Goal: Connect with others: Participate in discussion

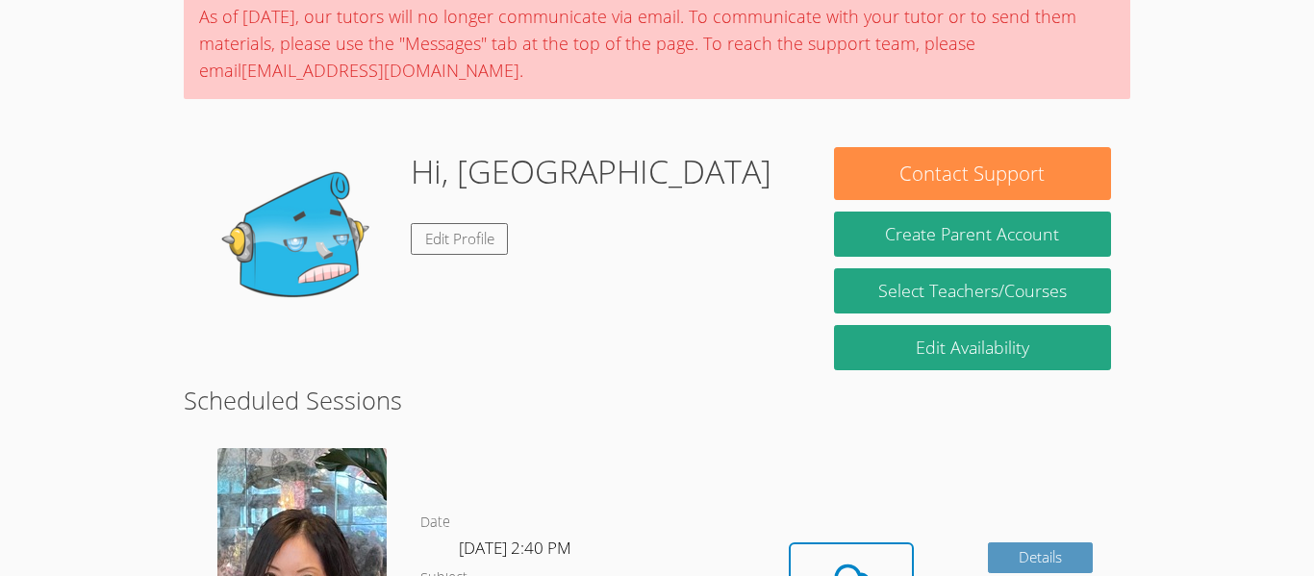
click at [789, 35] on div "As of Saturday, March 22nd, our tutors will no longer communicate via email. To…" at bounding box center [657, 43] width 947 height 112
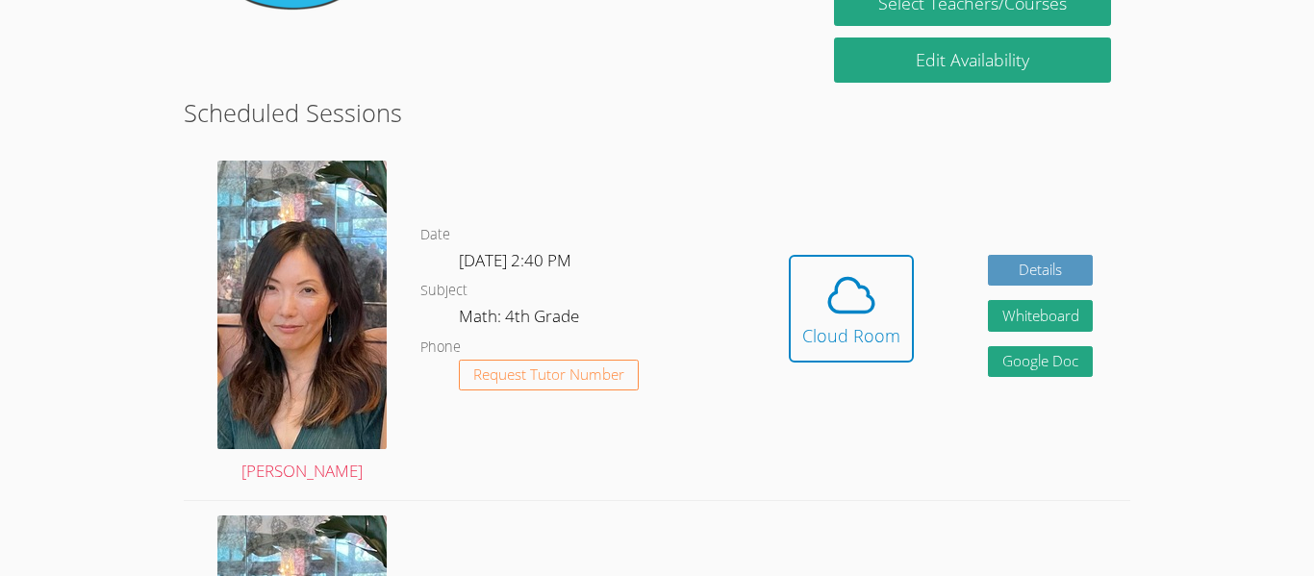
scroll to position [454, 0]
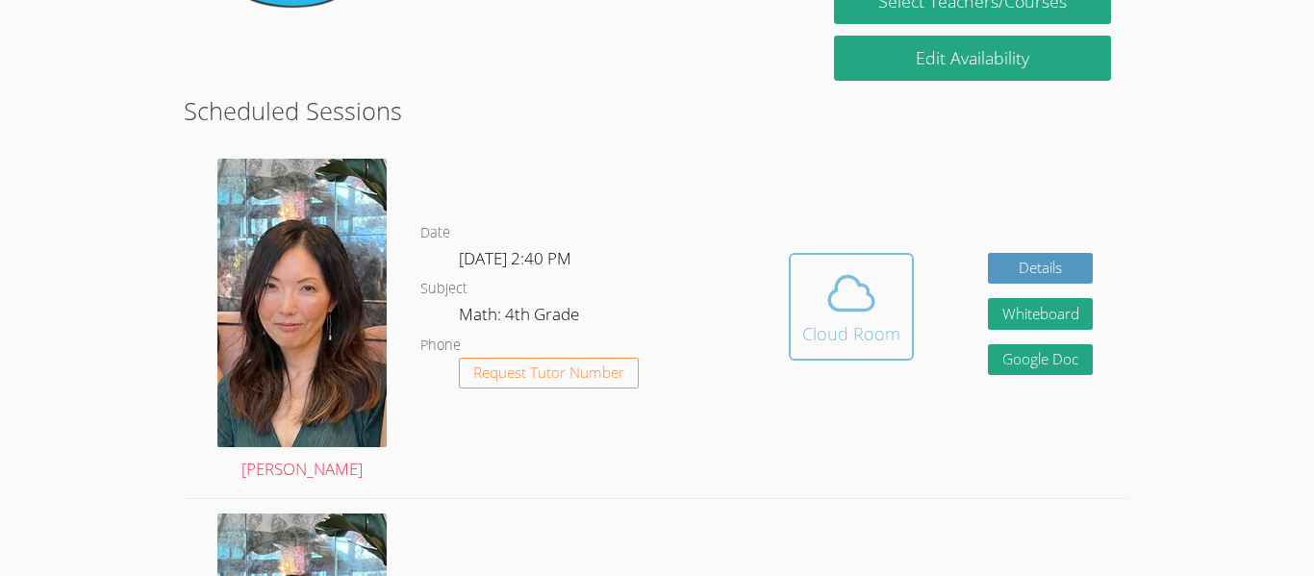
click at [871, 289] on icon at bounding box center [852, 294] width 54 height 54
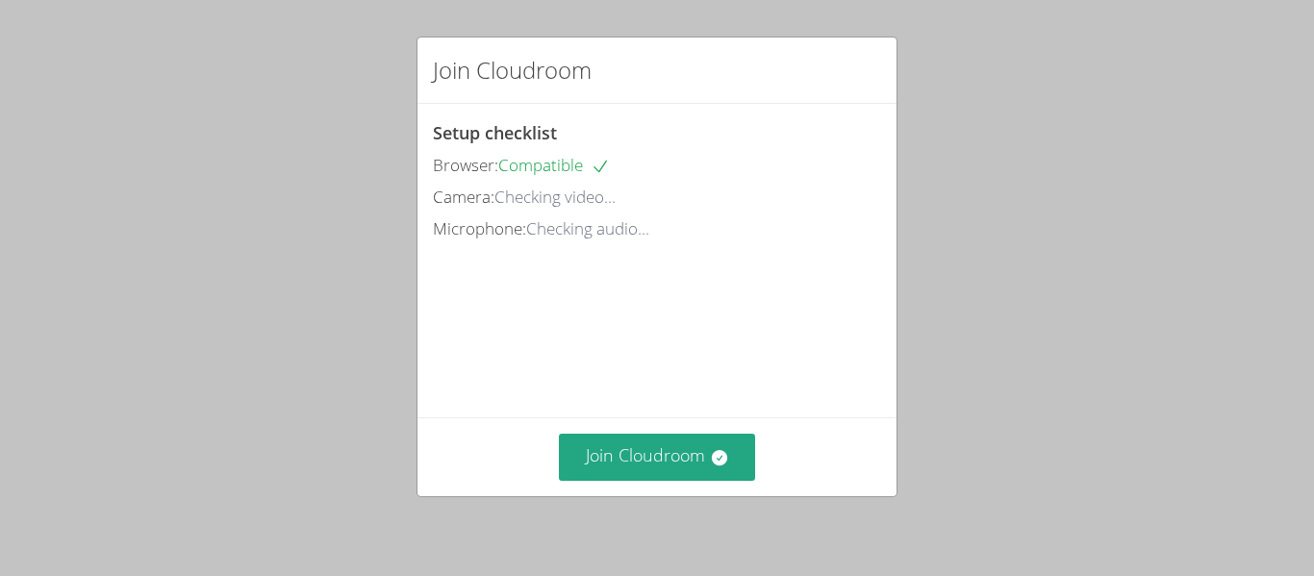
click at [787, 445] on div "Join Cloudroom" at bounding box center [657, 457] width 448 height 47
click at [716, 450] on icon at bounding box center [719, 457] width 19 height 19
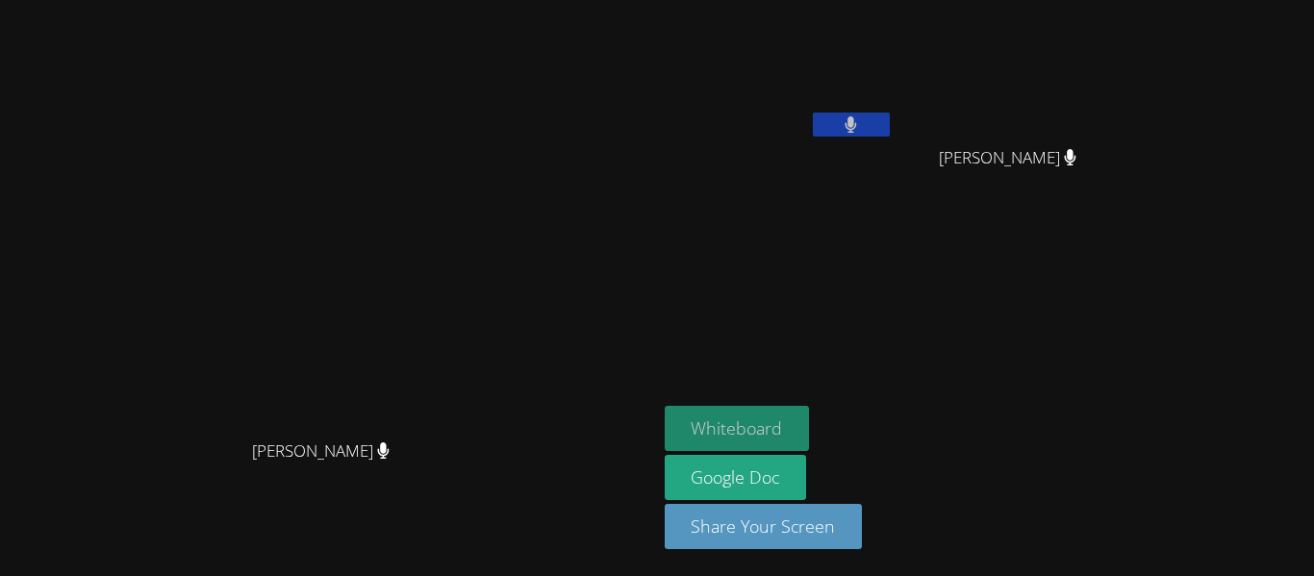
click at [810, 427] on button "Whiteboard" at bounding box center [737, 428] width 145 height 45
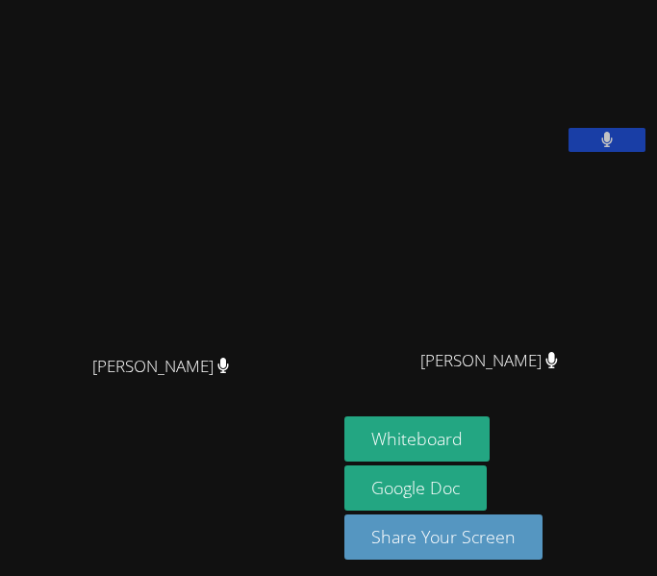
click at [591, 472] on div "Whiteboard Google Doc Share Your Screen" at bounding box center [497, 496] width 305 height 159
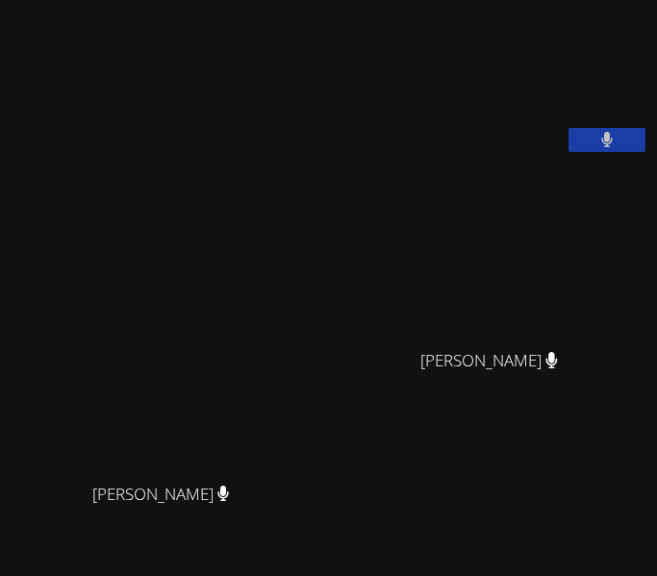
click at [607, 148] on icon at bounding box center [607, 140] width 12 height 16
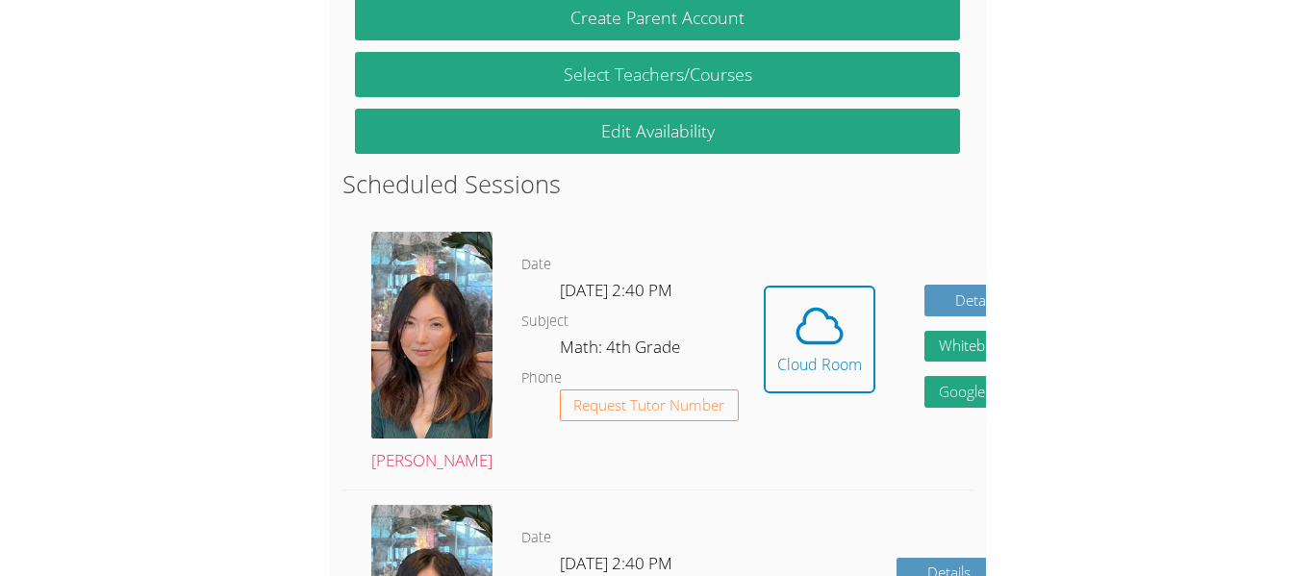
scroll to position [599, 0]
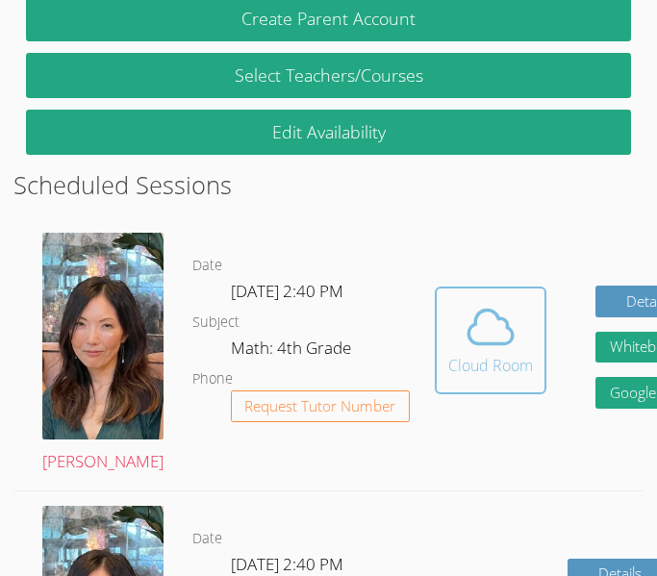
click at [448, 354] on div "Cloud Room" at bounding box center [490, 365] width 85 height 23
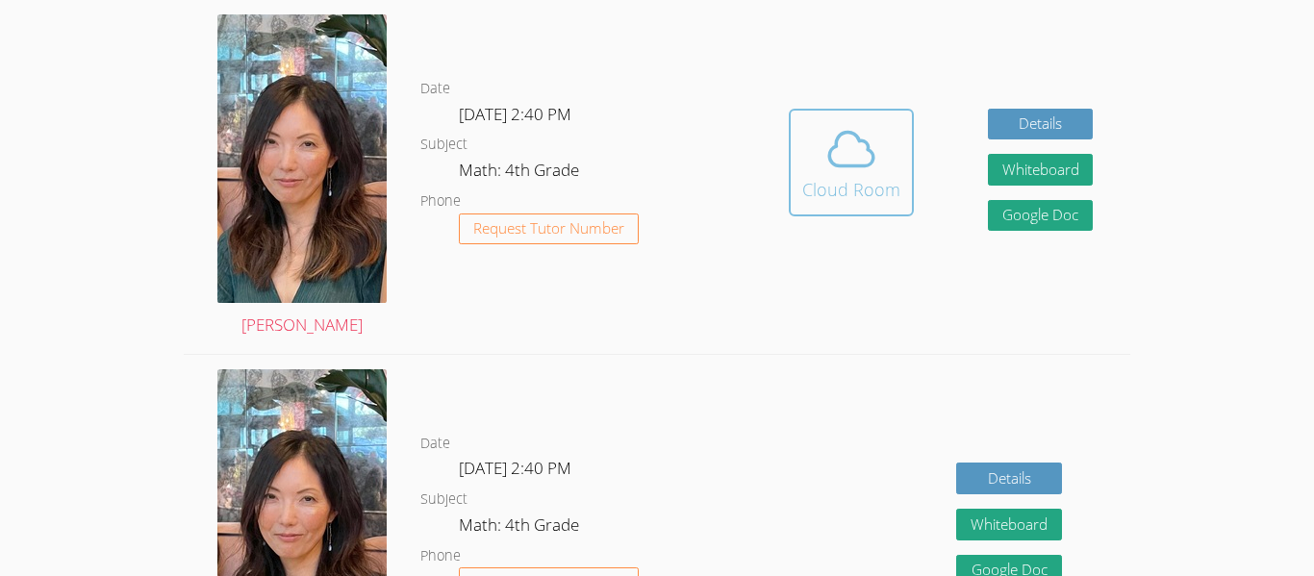
scroll to position [598, 0]
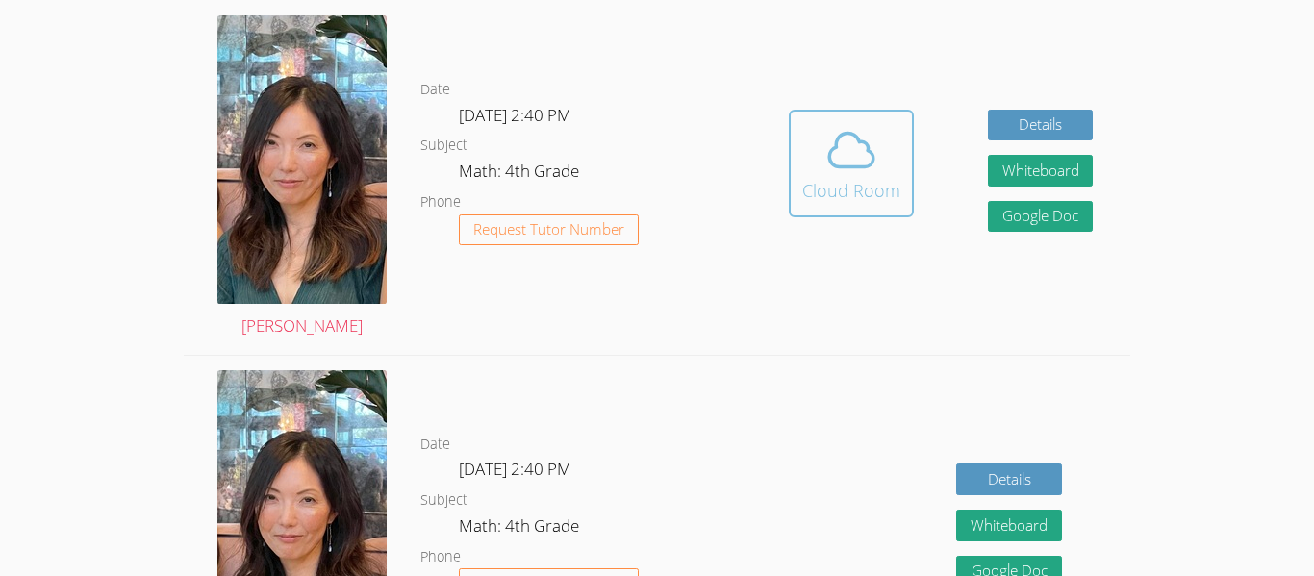
click at [656, 142] on span at bounding box center [852, 150] width 98 height 54
click at [656, 205] on button "Cloud Room" at bounding box center [851, 164] width 125 height 108
click at [656, 171] on icon at bounding box center [852, 150] width 54 height 54
click at [656, 169] on span at bounding box center [852, 150] width 98 height 54
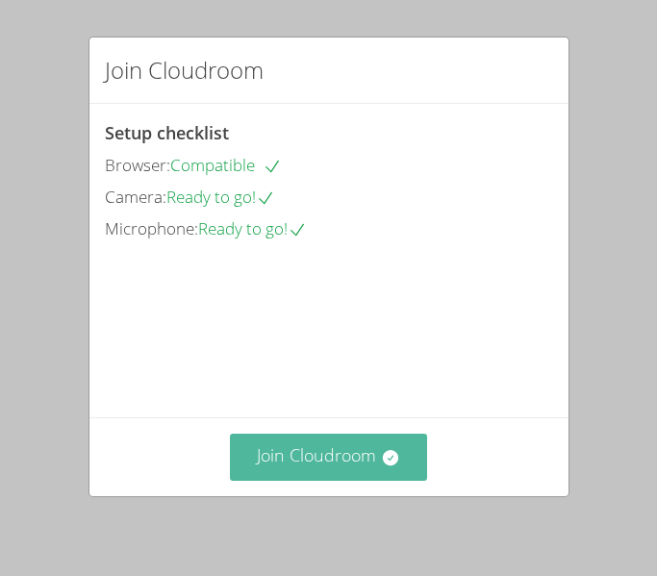
click at [390, 460] on icon at bounding box center [390, 457] width 19 height 19
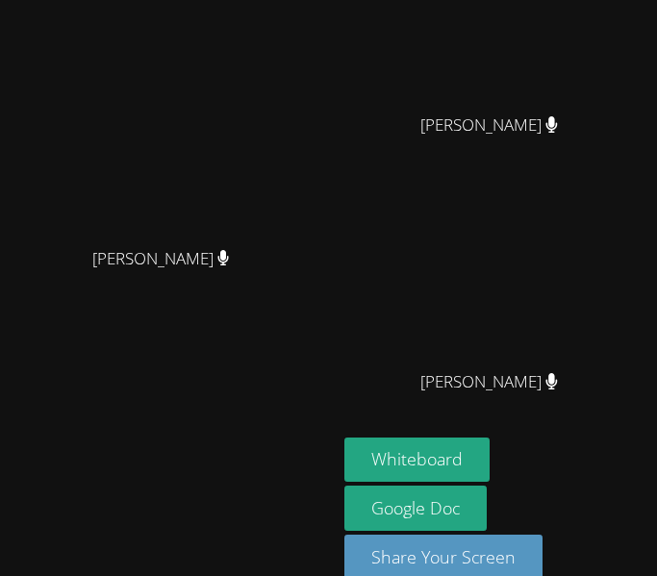
scroll to position [318, 0]
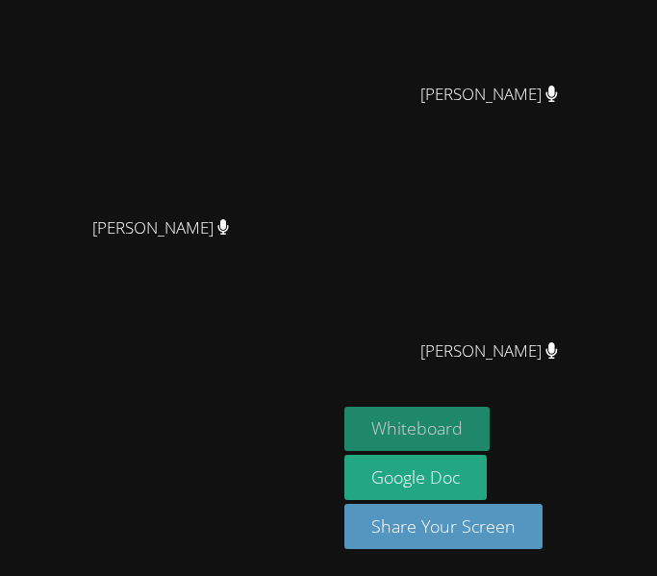
click at [421, 425] on button "Whiteboard" at bounding box center [417, 429] width 145 height 45
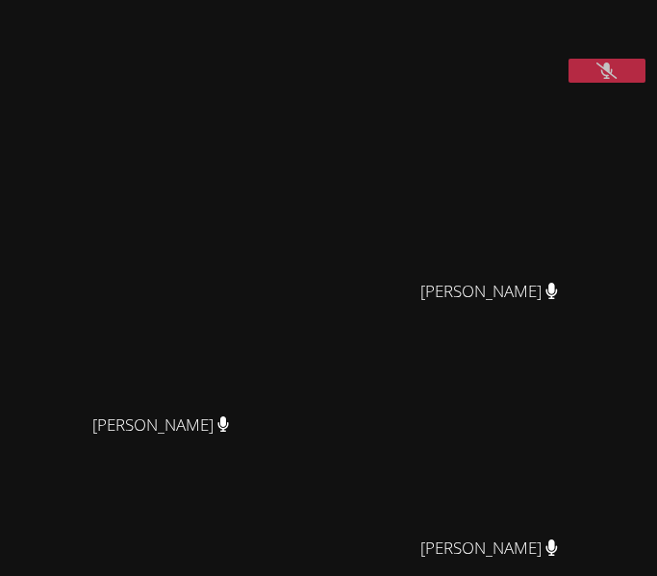
scroll to position [67, 0]
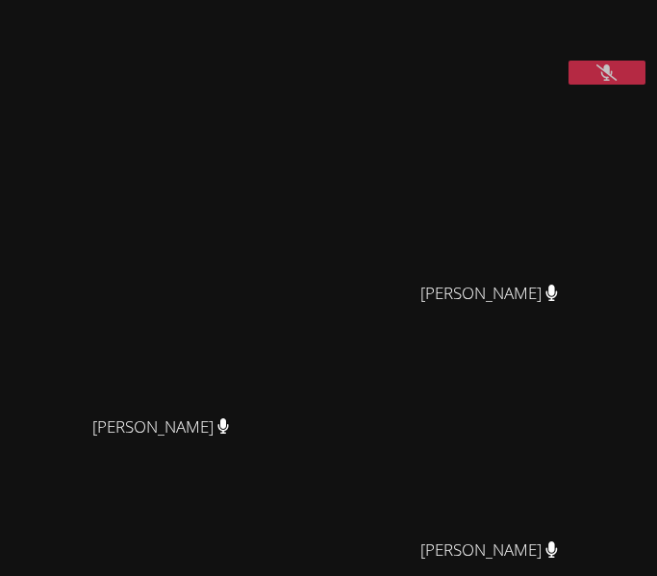
click at [613, 81] on icon at bounding box center [607, 72] width 20 height 16
click at [557, 528] on video at bounding box center [497, 442] width 289 height 171
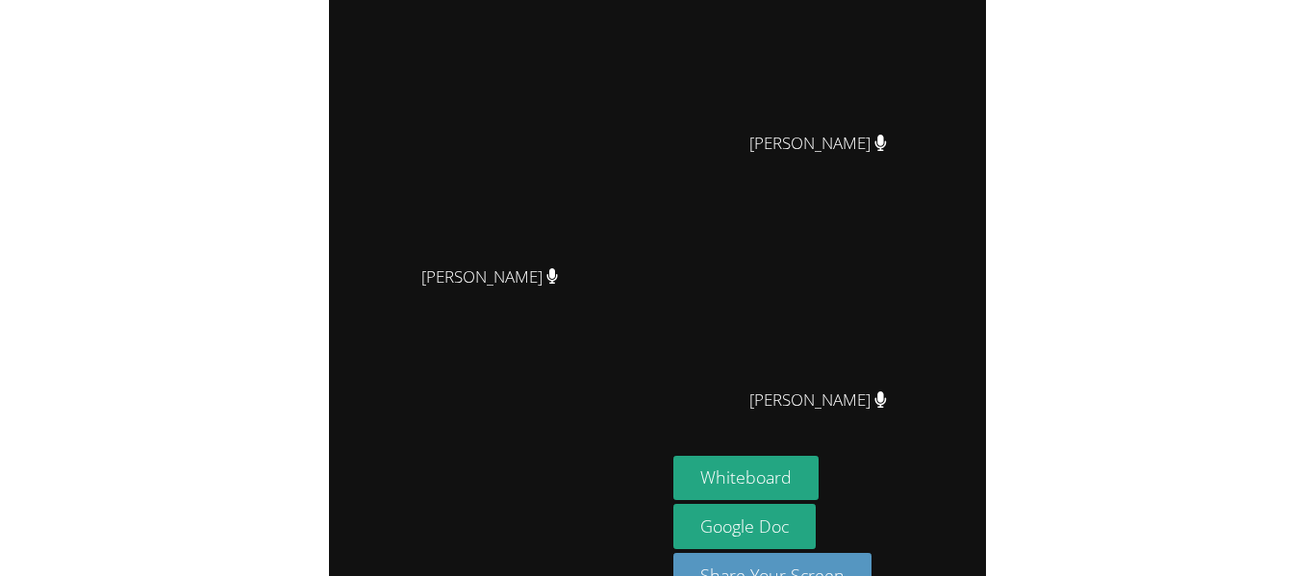
scroll to position [318, 0]
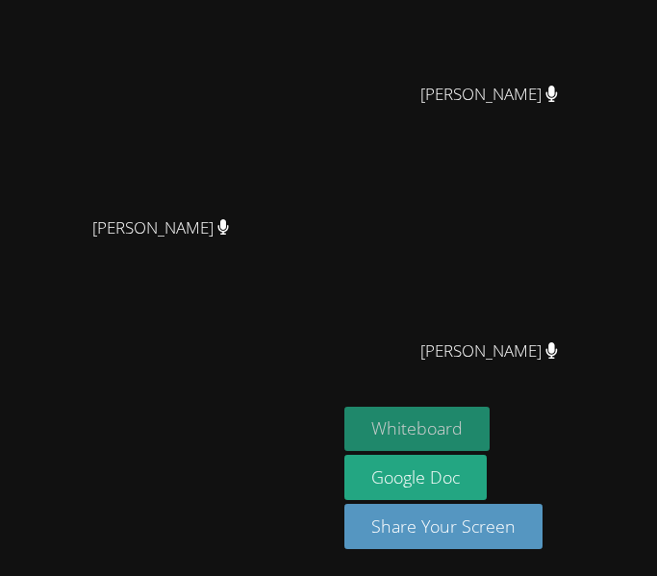
click at [446, 417] on button "Whiteboard" at bounding box center [417, 429] width 145 height 45
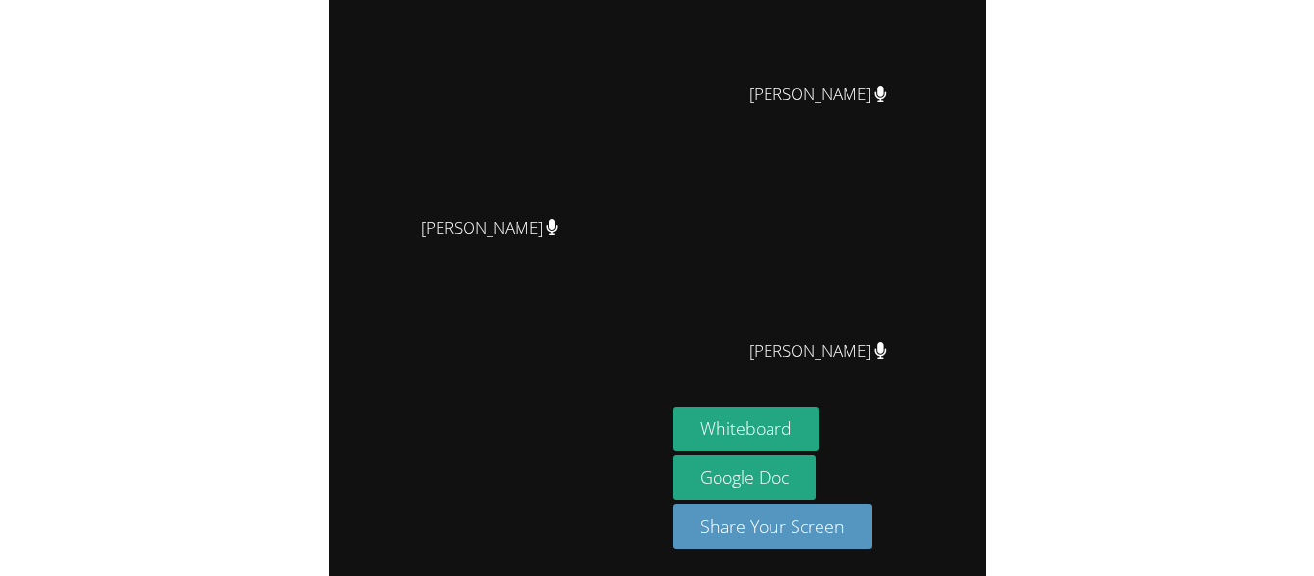
scroll to position [21, 0]
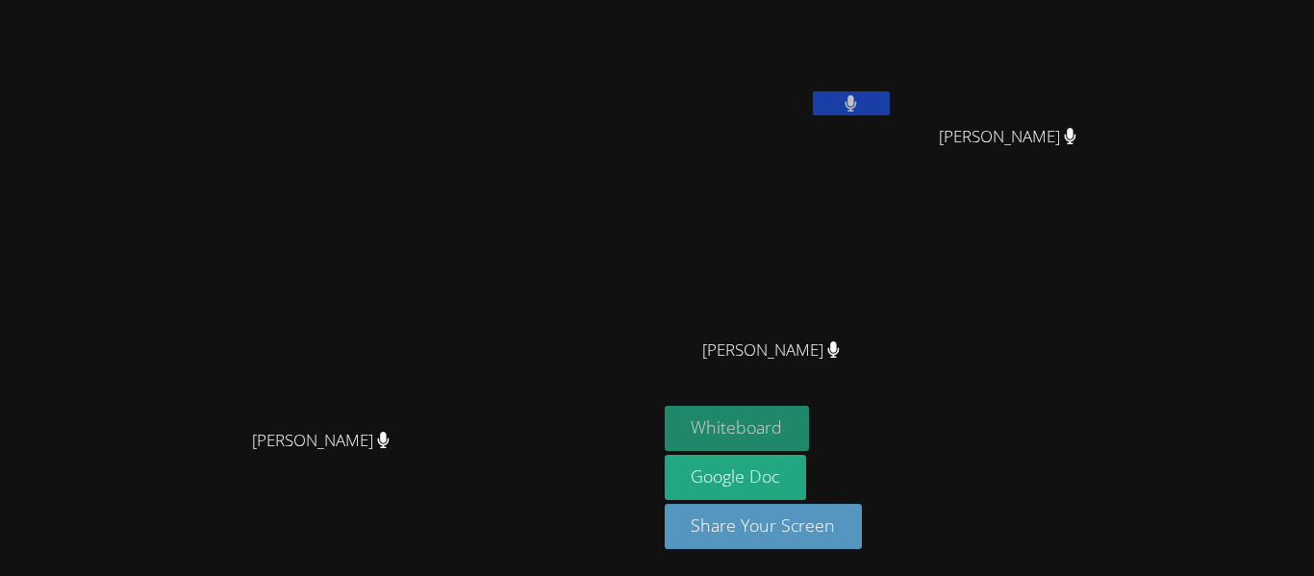
click at [656, 431] on button "Whiteboard" at bounding box center [737, 428] width 145 height 45
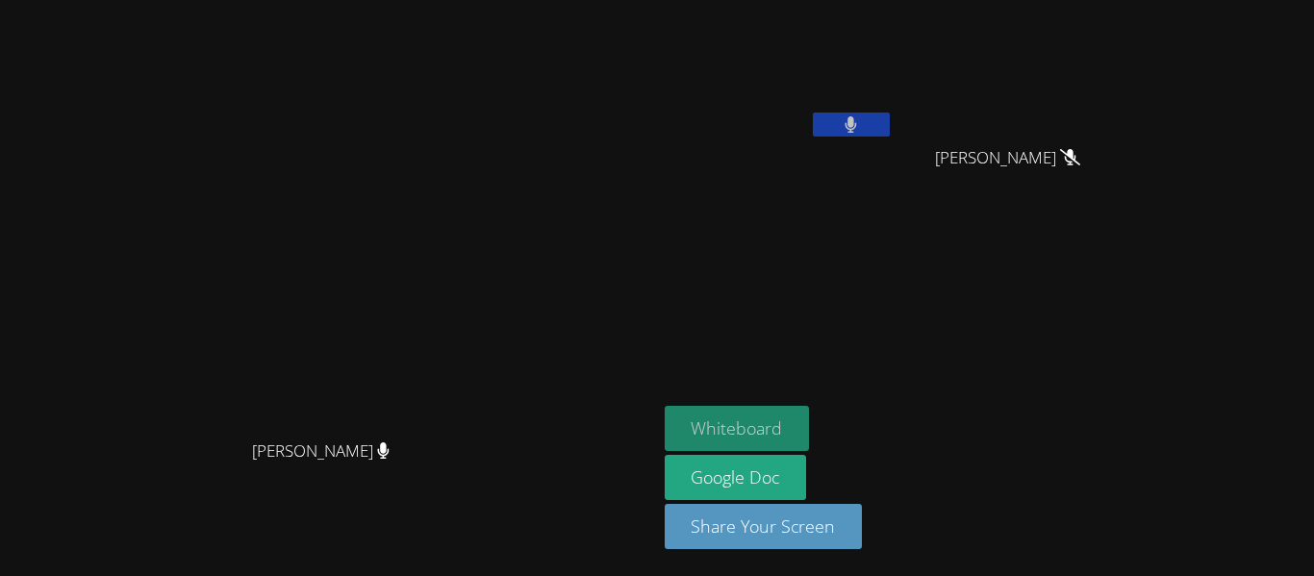
scroll to position [0, 0]
click at [656, 428] on button "Whiteboard" at bounding box center [737, 428] width 145 height 45
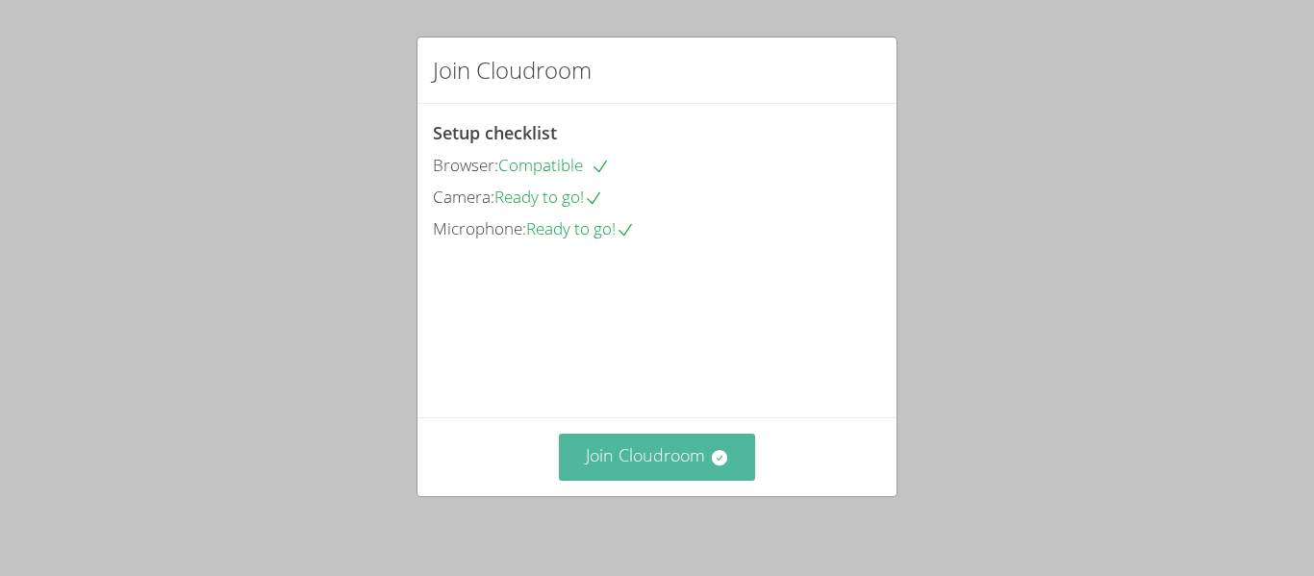
click at [714, 453] on icon at bounding box center [718, 457] width 15 height 15
click at [723, 445] on button "Join Cloudroom" at bounding box center [657, 457] width 197 height 47
click at [696, 461] on button "Join Cloudroom" at bounding box center [657, 457] width 197 height 47
click at [711, 469] on button "Join Cloudroom" at bounding box center [657, 457] width 197 height 47
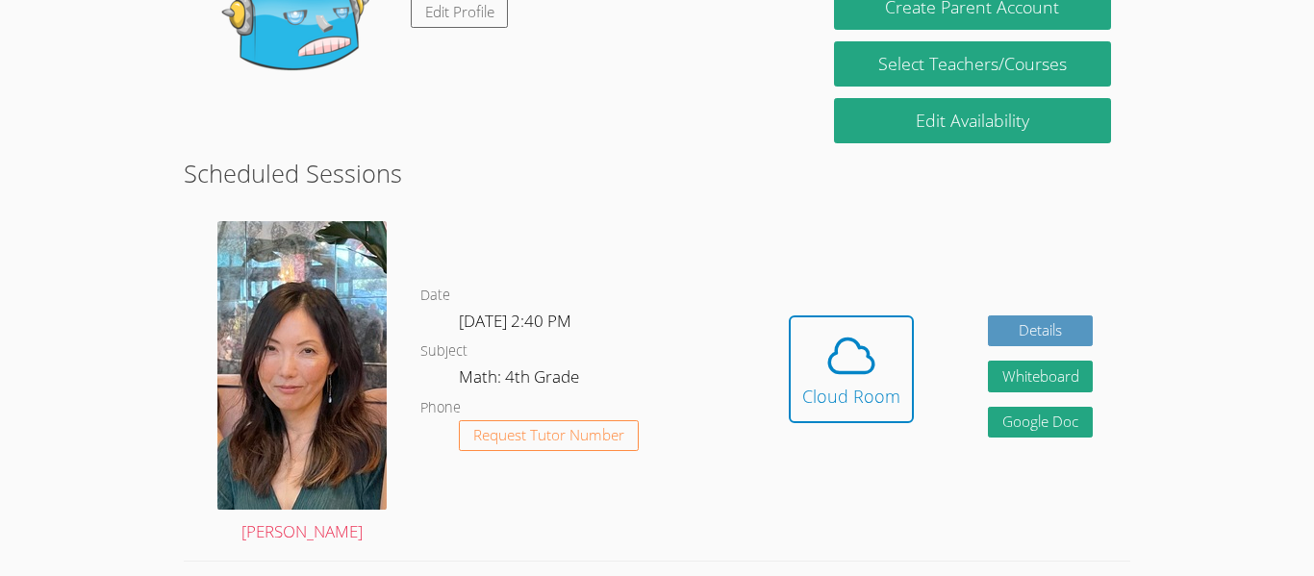
scroll to position [398, 0]
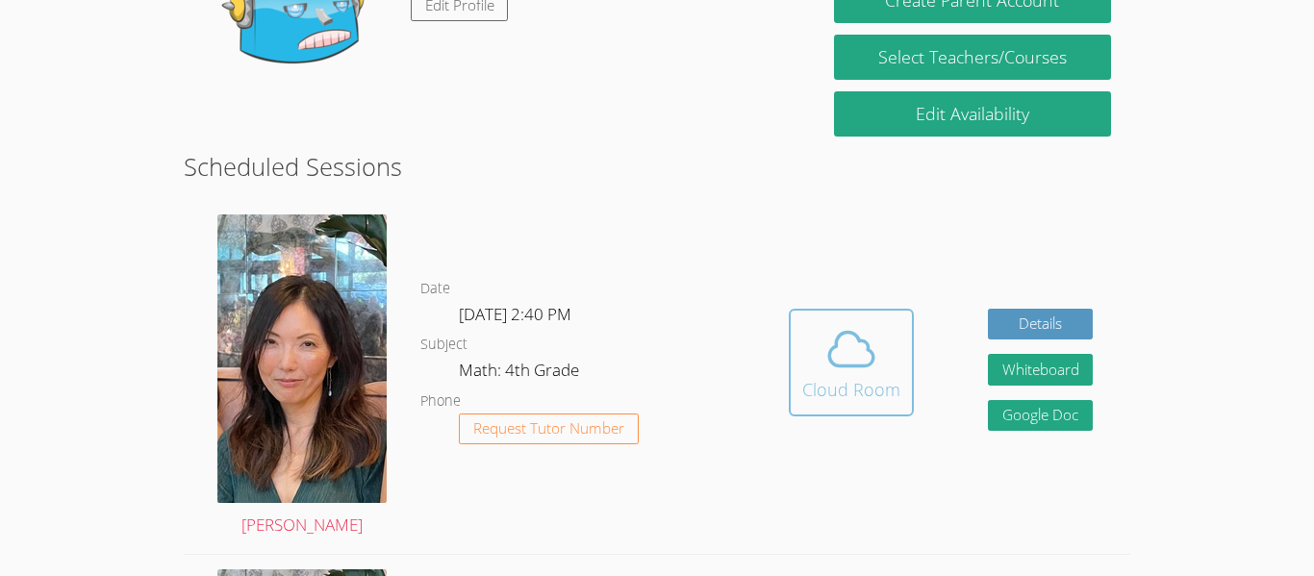
click at [873, 368] on icon at bounding box center [852, 349] width 54 height 54
click at [815, 311] on button "Cloud Room" at bounding box center [851, 363] width 125 height 108
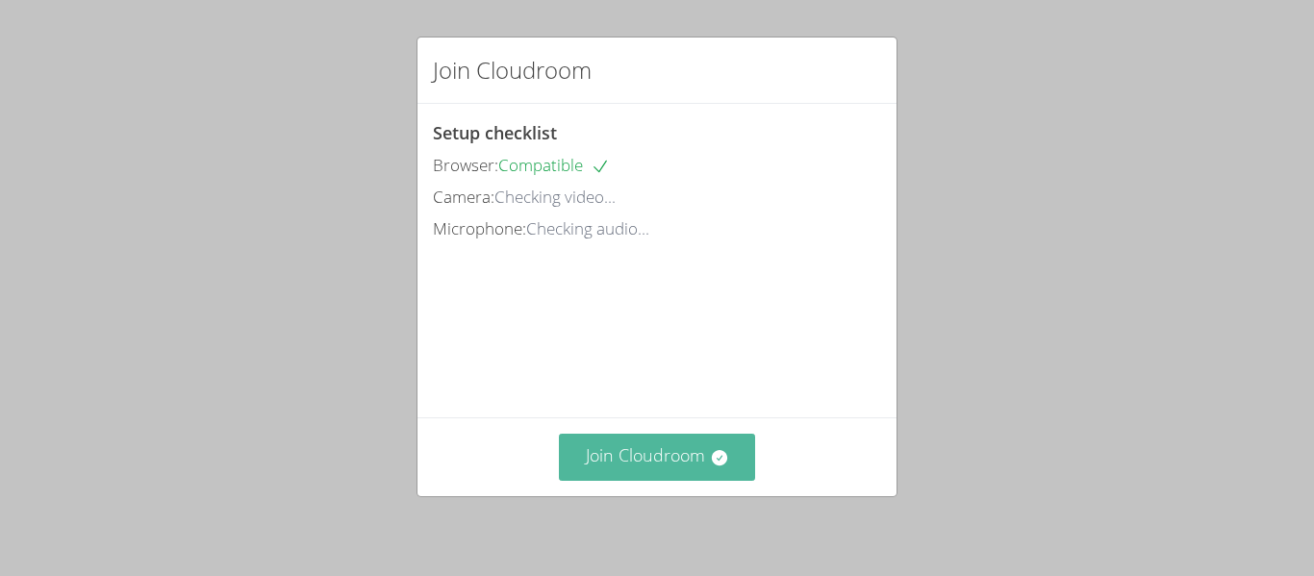
click at [702, 466] on button "Join Cloudroom" at bounding box center [657, 457] width 197 height 47
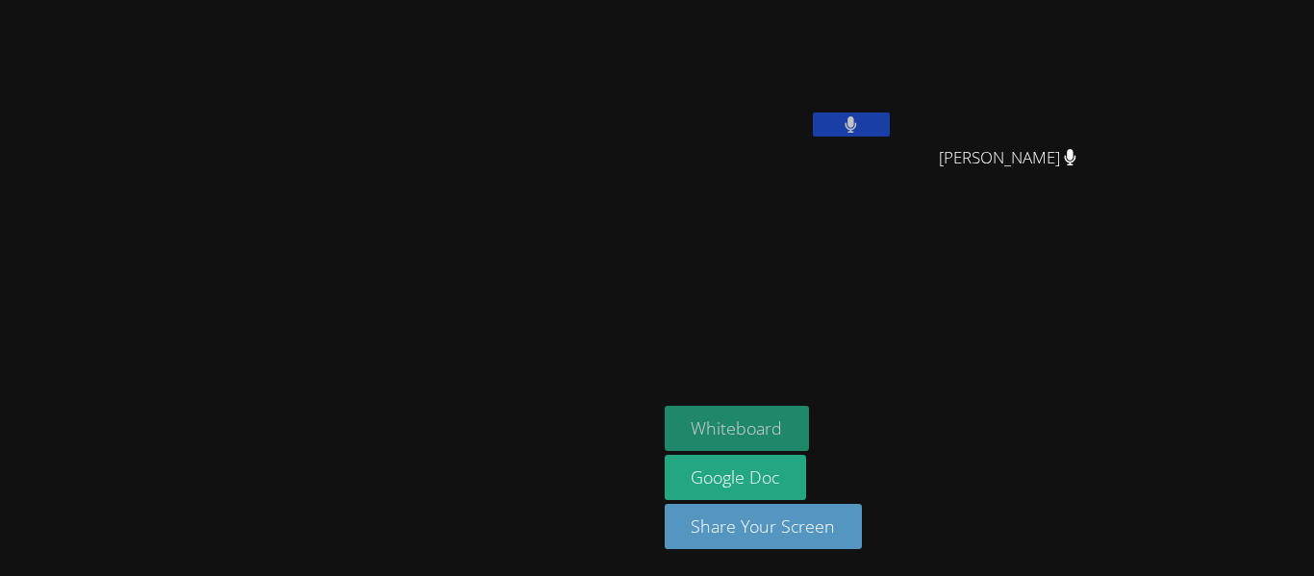
click at [810, 433] on button "Whiteboard" at bounding box center [737, 428] width 145 height 45
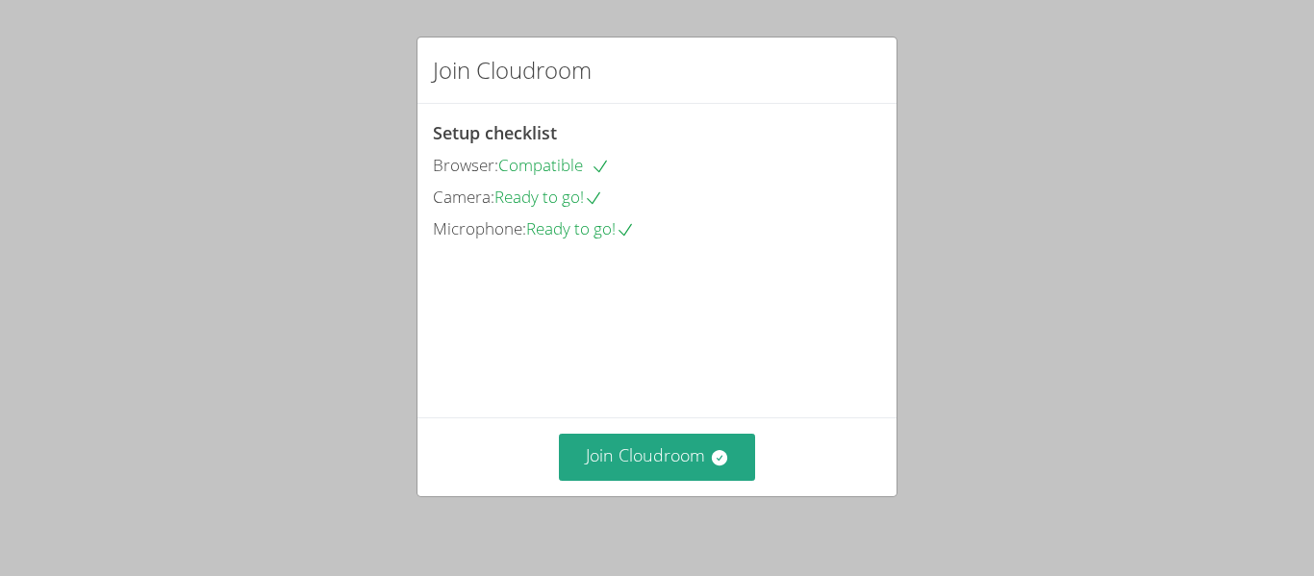
click at [697, 491] on div "Join Cloudroom" at bounding box center [657, 457] width 479 height 79
click at [701, 480] on button "Join Cloudroom" at bounding box center [657, 457] width 197 height 47
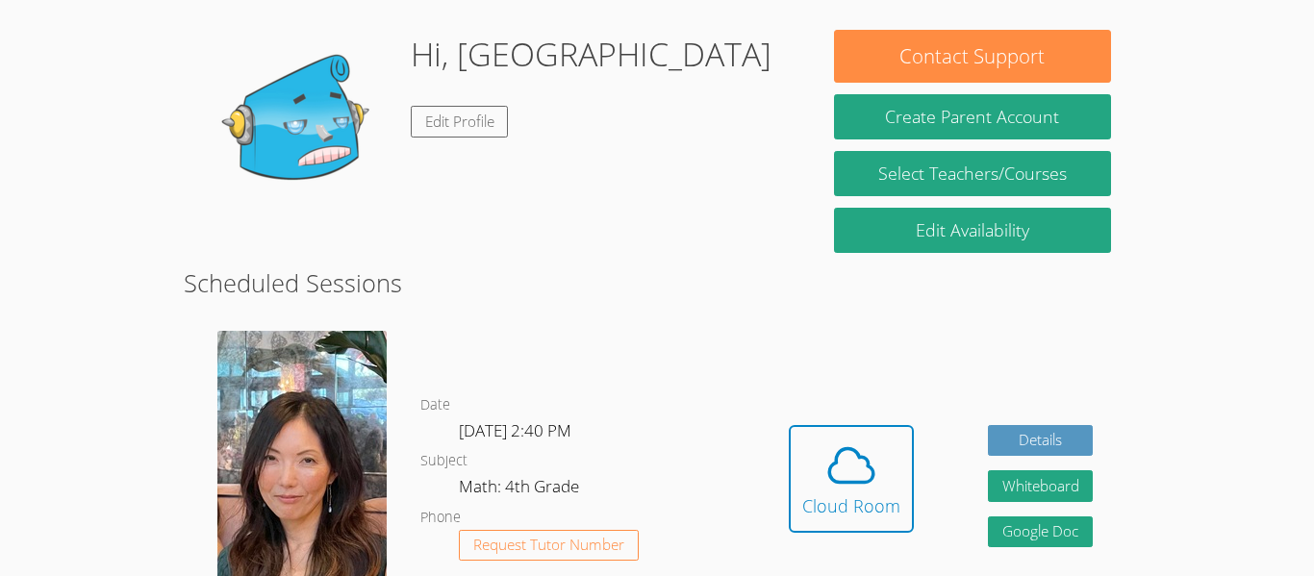
scroll to position [318, 0]
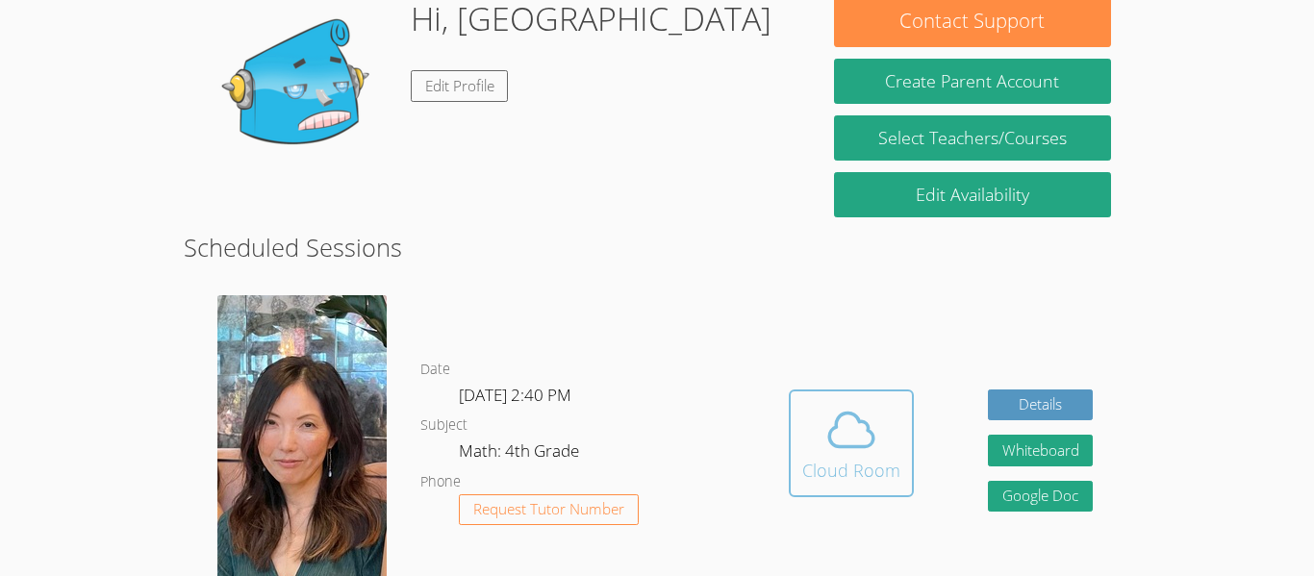
click at [865, 436] on icon at bounding box center [852, 430] width 54 height 54
click at [830, 449] on icon at bounding box center [852, 430] width 54 height 54
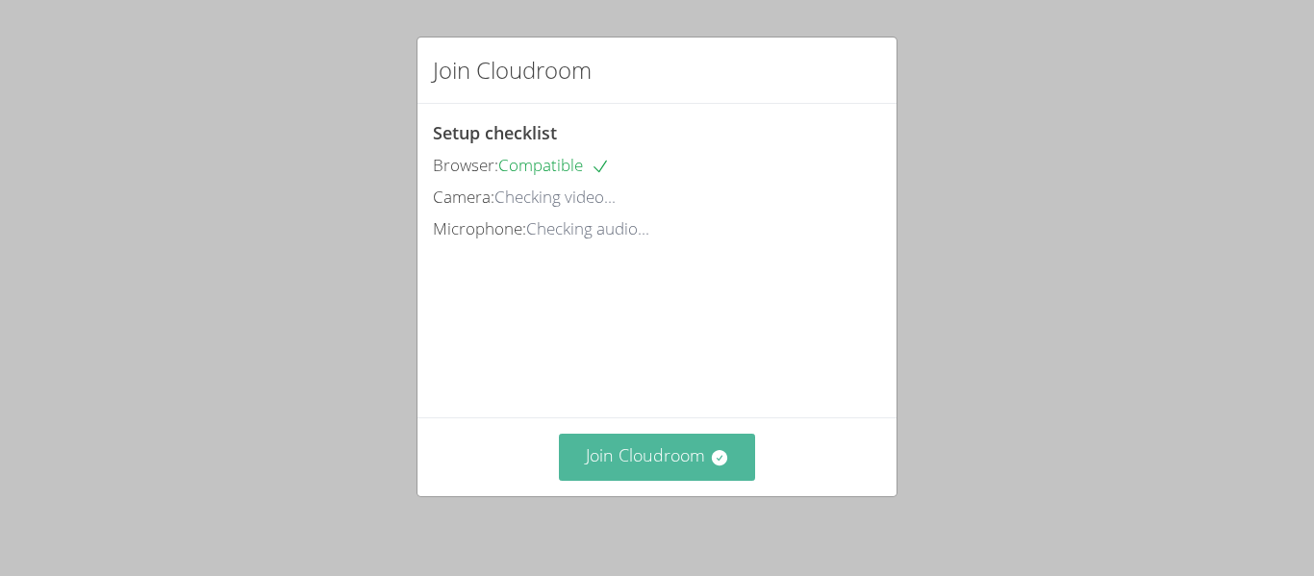
click at [690, 439] on button "Join Cloudroom" at bounding box center [657, 457] width 197 height 47
click at [702, 454] on button "Join Cloudroom" at bounding box center [657, 457] width 197 height 47
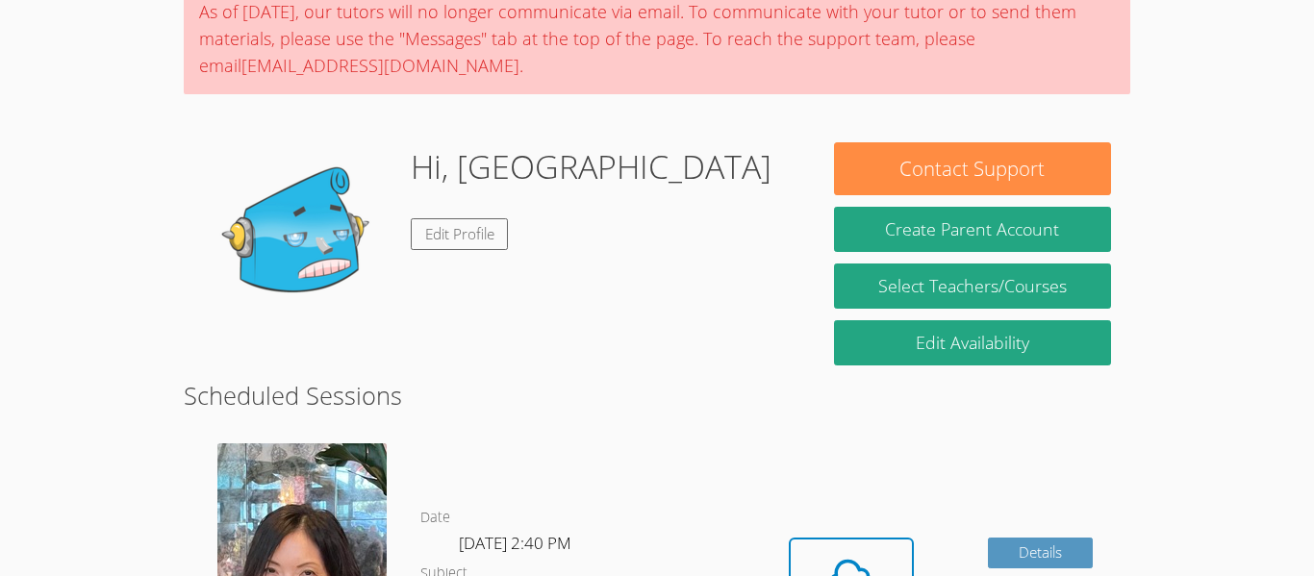
scroll to position [269, 0]
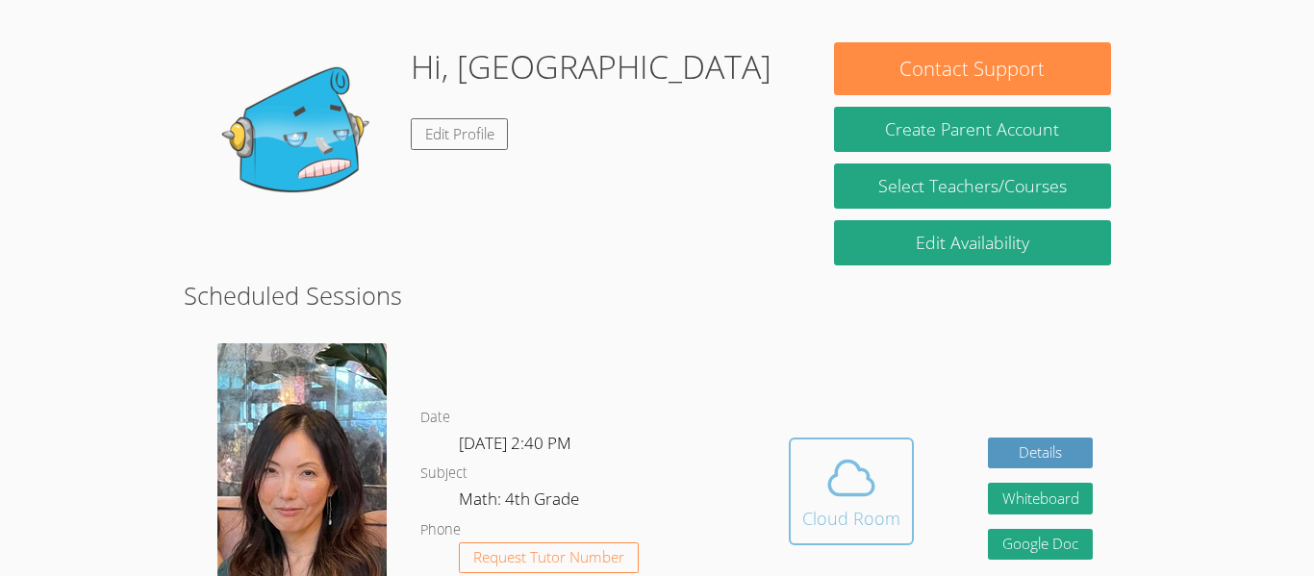
click at [808, 485] on span at bounding box center [852, 478] width 98 height 54
click at [858, 480] on icon at bounding box center [852, 478] width 54 height 54
click at [846, 509] on div "Cloud Room" at bounding box center [852, 518] width 98 height 27
click at [884, 483] on span at bounding box center [852, 478] width 98 height 54
click at [856, 495] on icon at bounding box center [851, 478] width 44 height 34
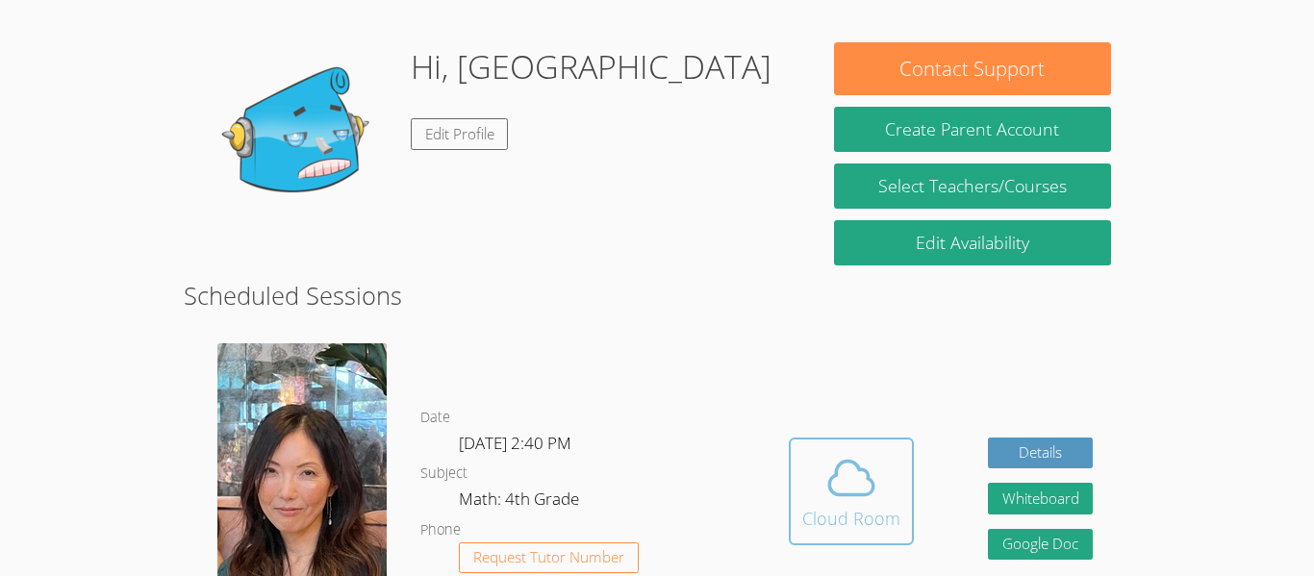
click at [842, 499] on icon at bounding box center [852, 478] width 54 height 54
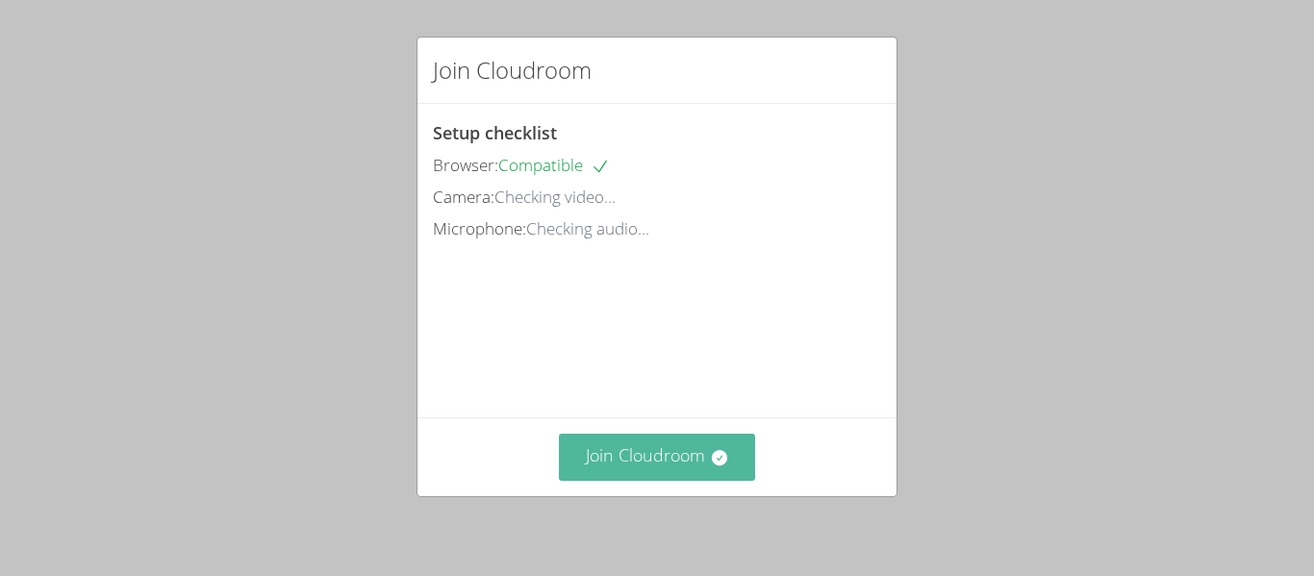
click at [737, 472] on button "Join Cloudroom" at bounding box center [657, 457] width 197 height 47
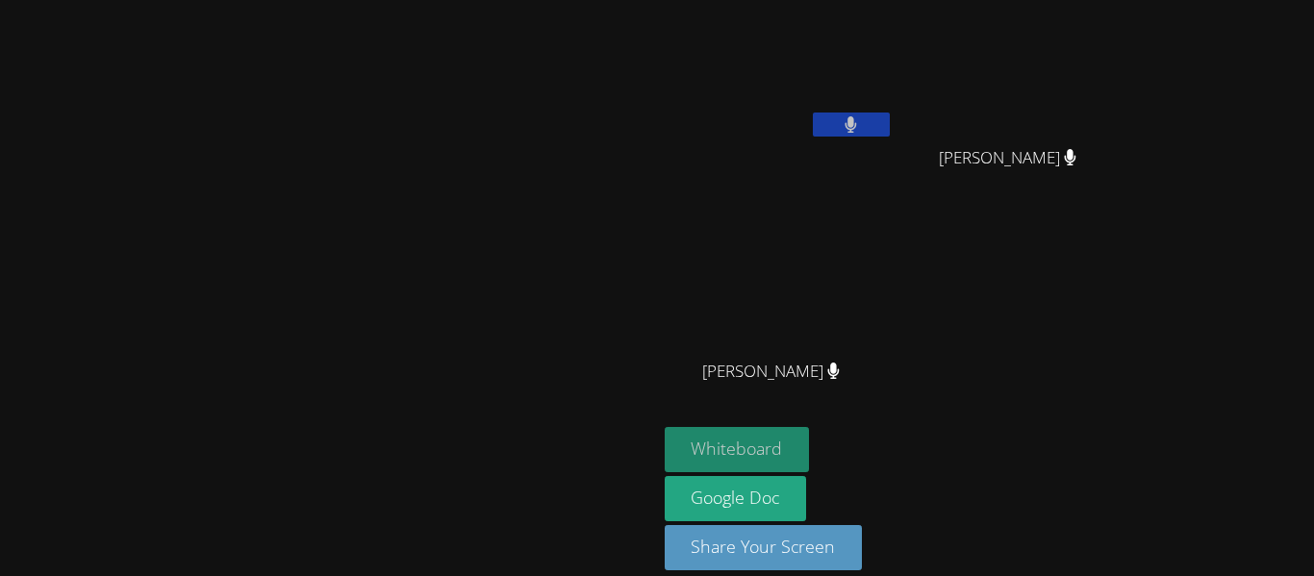
click at [810, 456] on button "Whiteboard" at bounding box center [737, 449] width 145 height 45
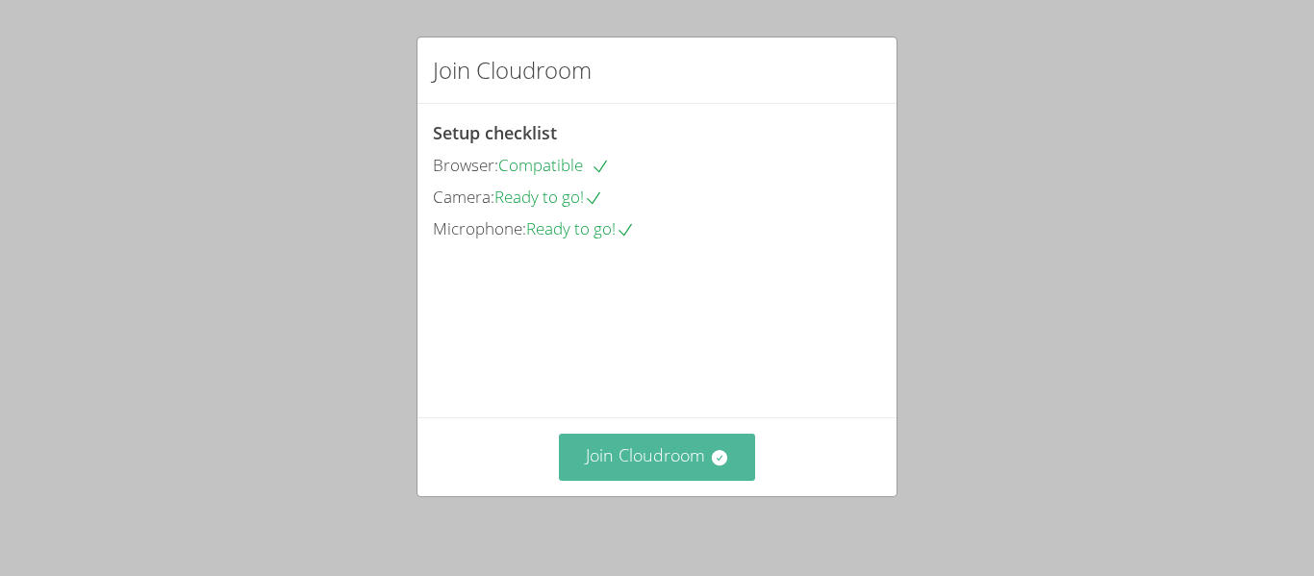
click at [697, 436] on button "Join Cloudroom" at bounding box center [657, 457] width 197 height 47
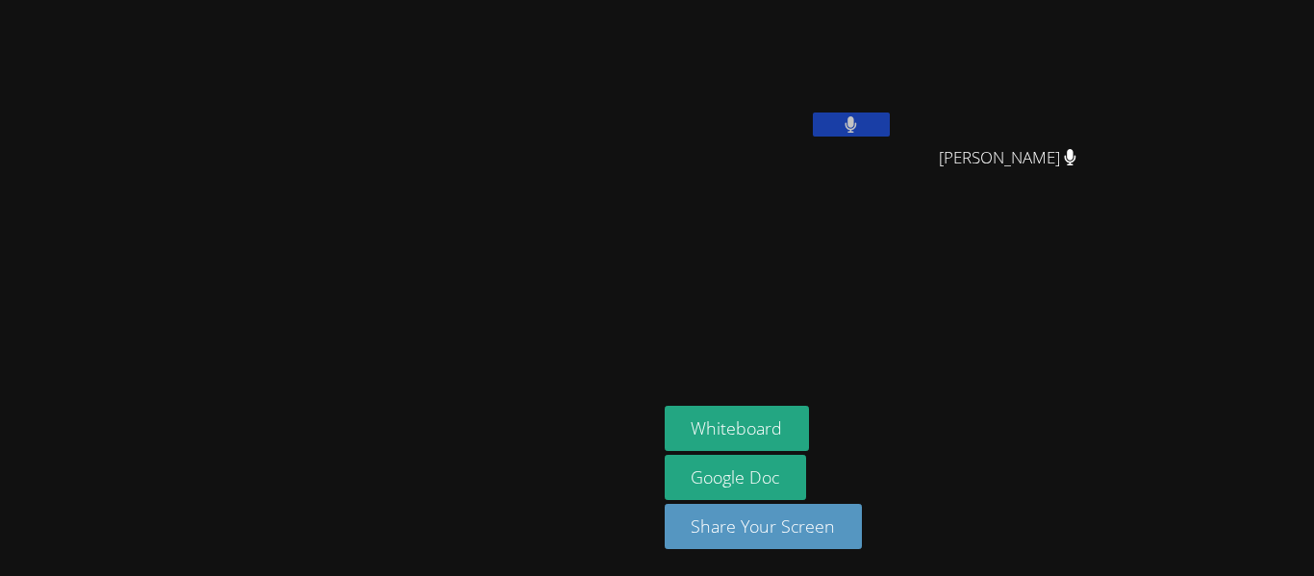
click at [298, 275] on video at bounding box center [328, 249] width 289 height 361
click at [261, 281] on video at bounding box center [328, 249] width 289 height 361
click at [216, 260] on video at bounding box center [328, 249] width 289 height 361
click at [206, 221] on video at bounding box center [328, 249] width 289 height 361
click at [219, 179] on video at bounding box center [328, 249] width 289 height 361
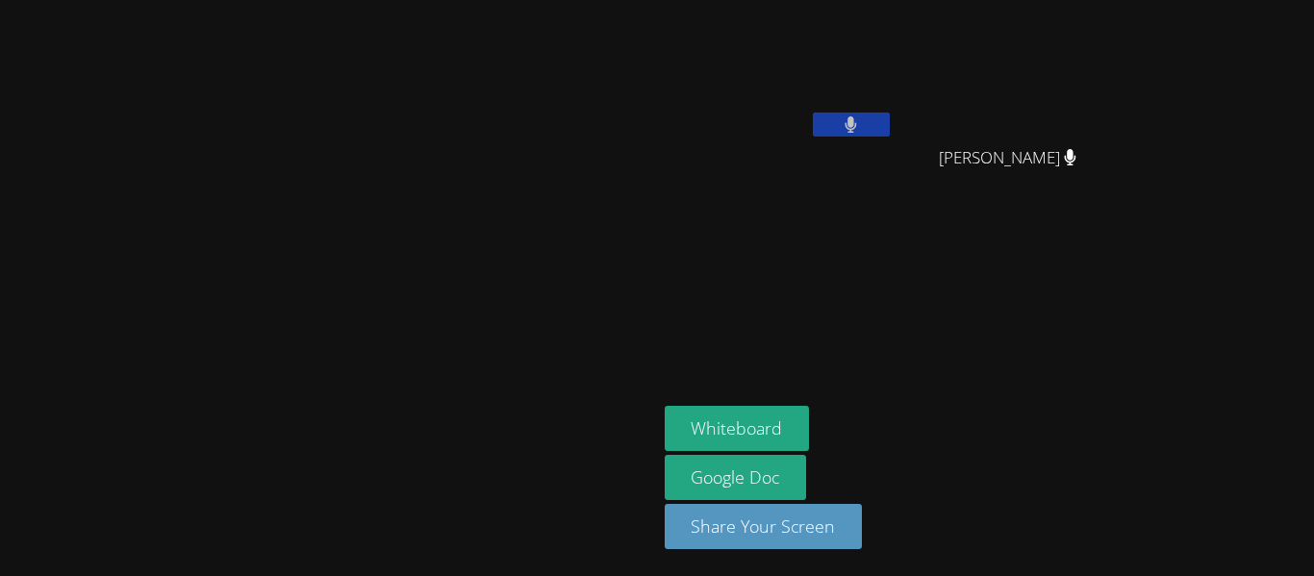
click at [260, 158] on video at bounding box center [328, 249] width 289 height 361
click at [297, 158] on video at bounding box center [328, 249] width 289 height 361
click at [337, 168] on video at bounding box center [328, 249] width 289 height 361
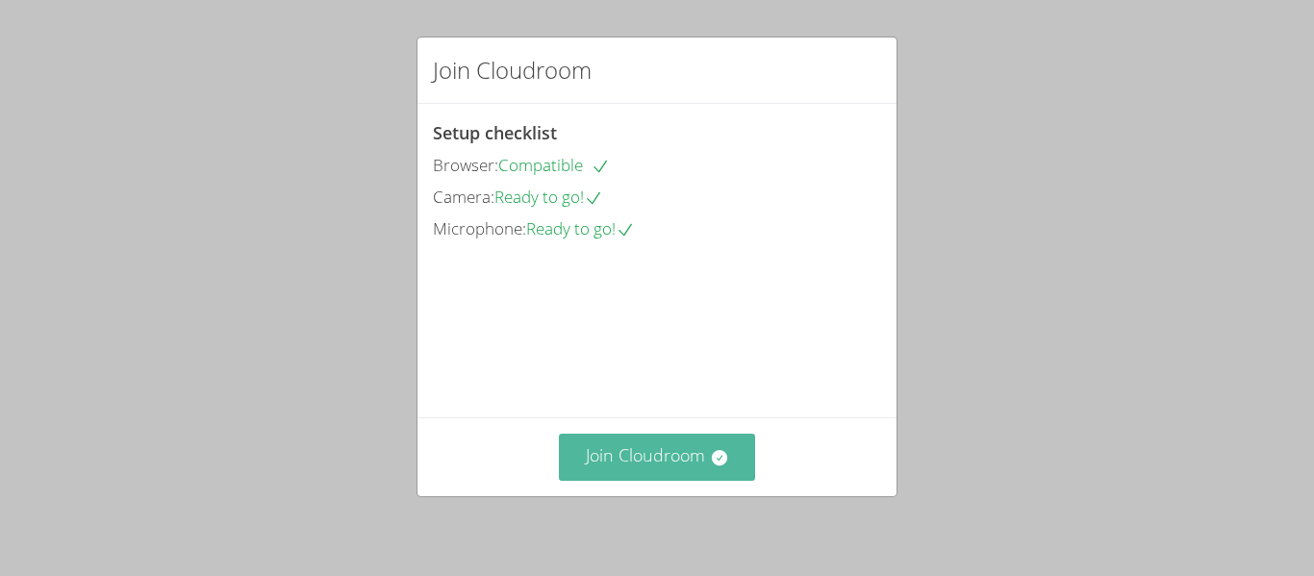
click at [701, 477] on button "Join Cloudroom" at bounding box center [657, 457] width 197 height 47
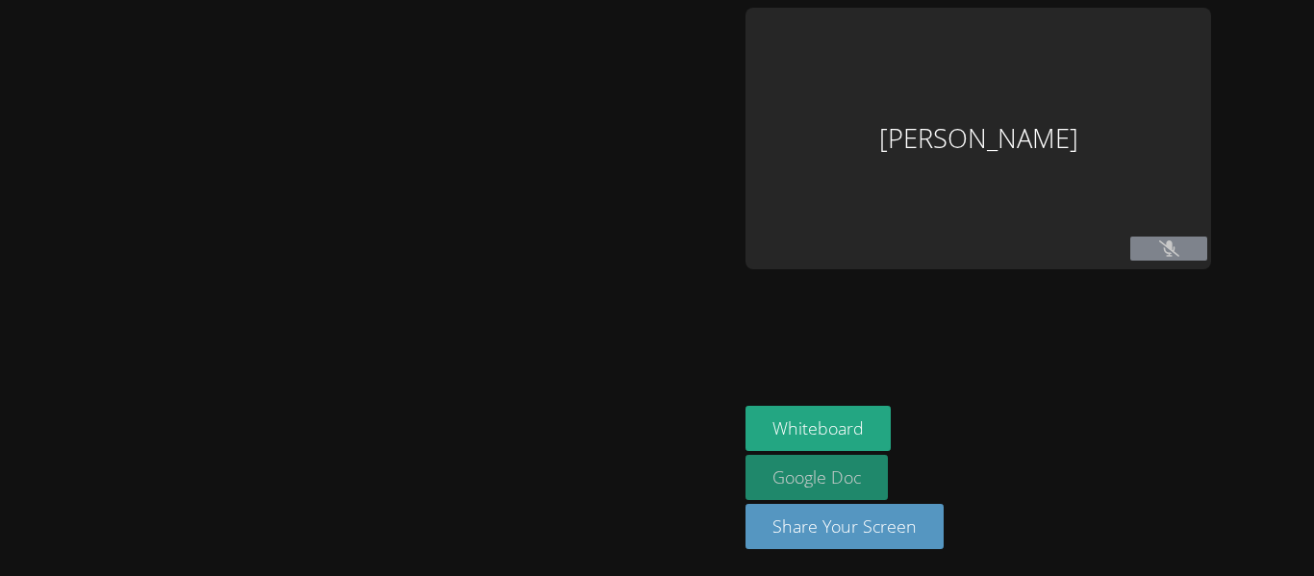
click at [746, 462] on link "Google Doc" at bounding box center [817, 477] width 142 height 45
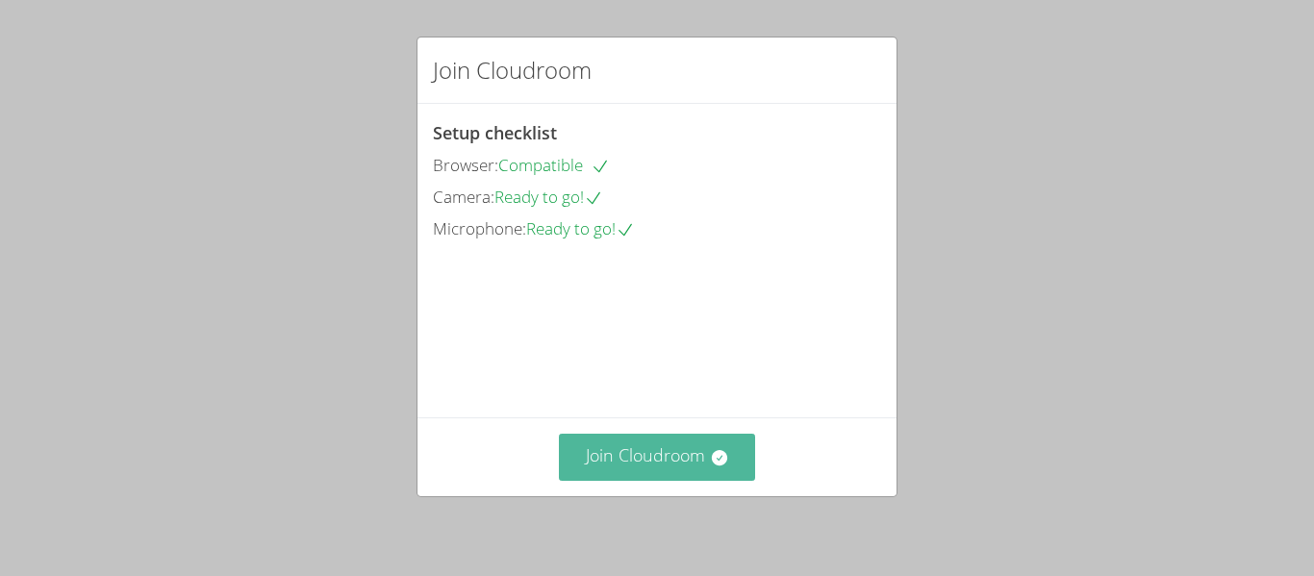
click at [592, 474] on button "Join Cloudroom" at bounding box center [657, 457] width 197 height 47
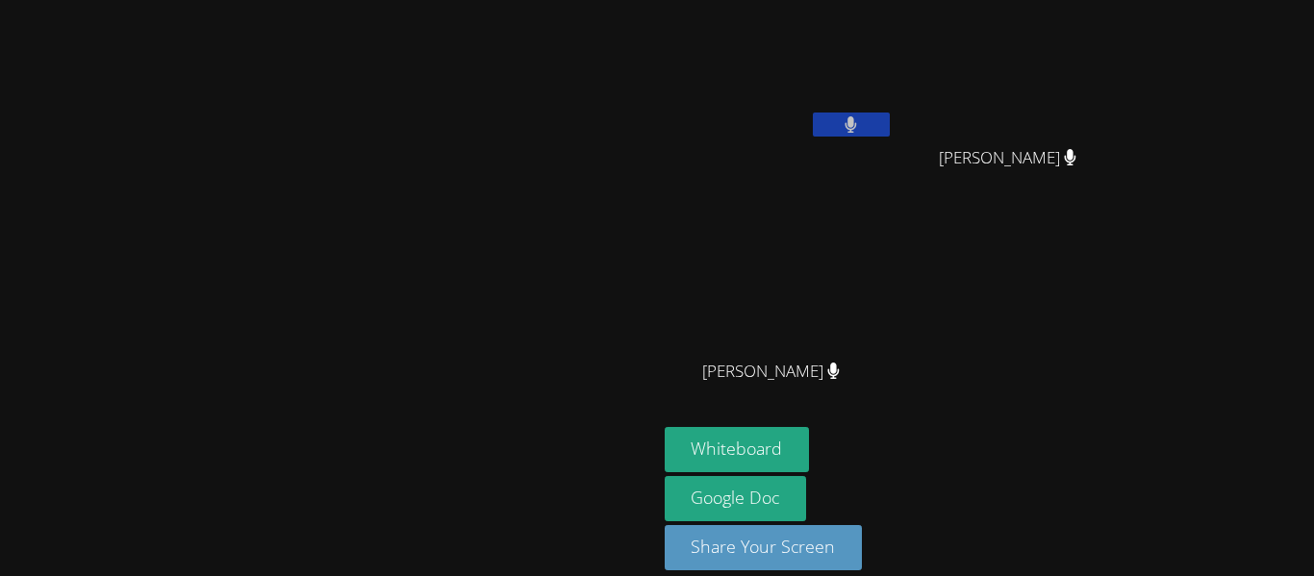
click at [339, 299] on video at bounding box center [328, 260] width 289 height 361
click at [365, 301] on video at bounding box center [328, 260] width 289 height 361
click at [385, 305] on video at bounding box center [328, 260] width 289 height 361
click at [409, 306] on video at bounding box center [328, 260] width 289 height 361
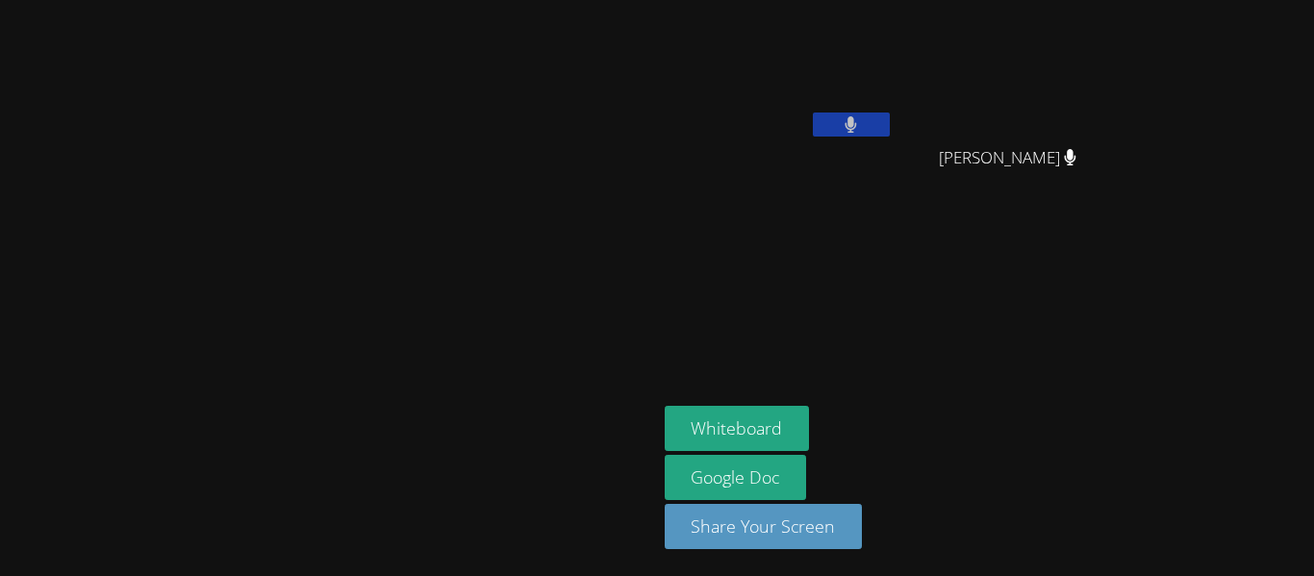
click at [428, 307] on video at bounding box center [328, 249] width 289 height 361
click at [454, 300] on video at bounding box center [328, 249] width 289 height 361
click at [472, 300] on video at bounding box center [328, 249] width 289 height 361
click at [472, 303] on video at bounding box center [328, 249] width 289 height 361
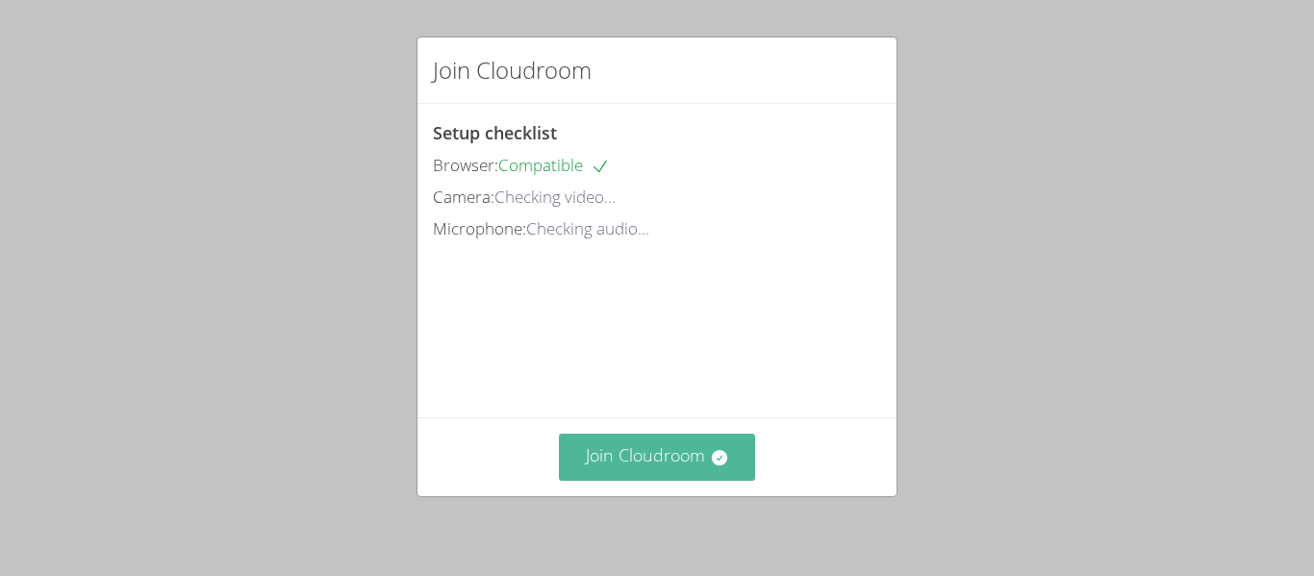
click at [681, 474] on button "Join Cloudroom" at bounding box center [657, 457] width 197 height 47
click at [606, 445] on button "Join Cloudroom" at bounding box center [657, 457] width 197 height 47
